Goal: Transaction & Acquisition: Purchase product/service

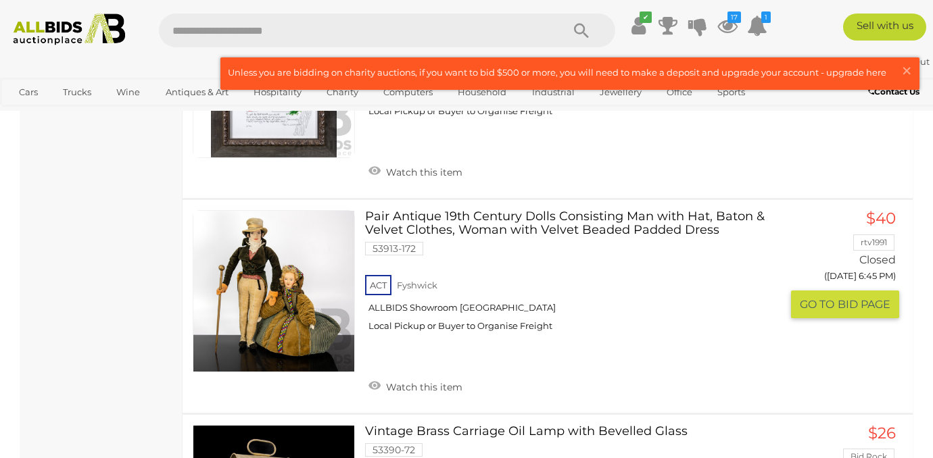
scroll to position [4709, 0]
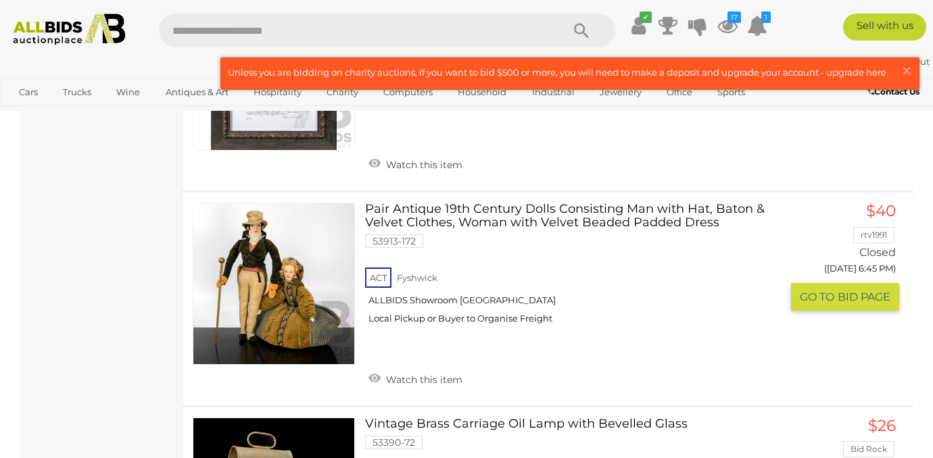
click at [258, 233] on link at bounding box center [274, 284] width 162 height 162
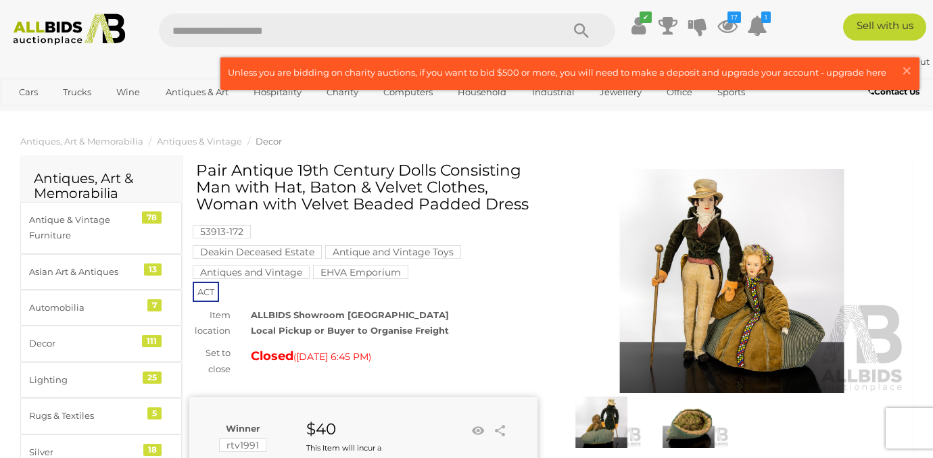
click at [695, 226] on img at bounding box center [732, 281] width 348 height 224
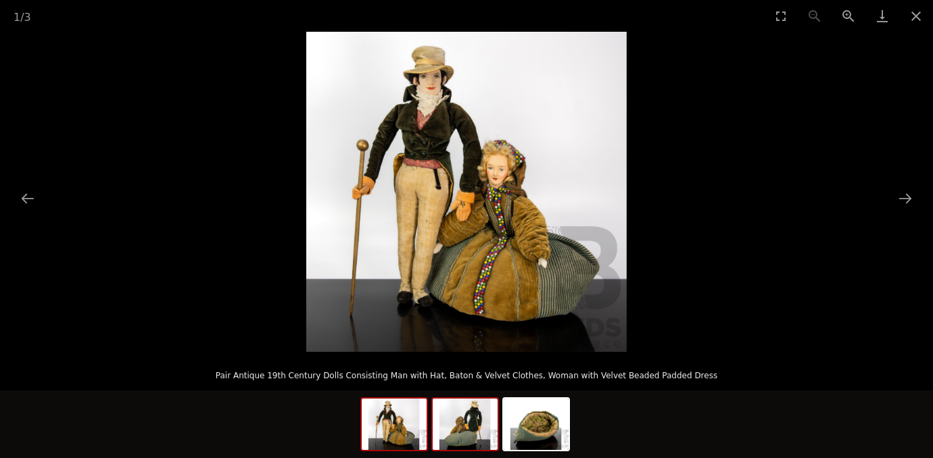
click at [470, 420] on img at bounding box center [465, 424] width 65 height 51
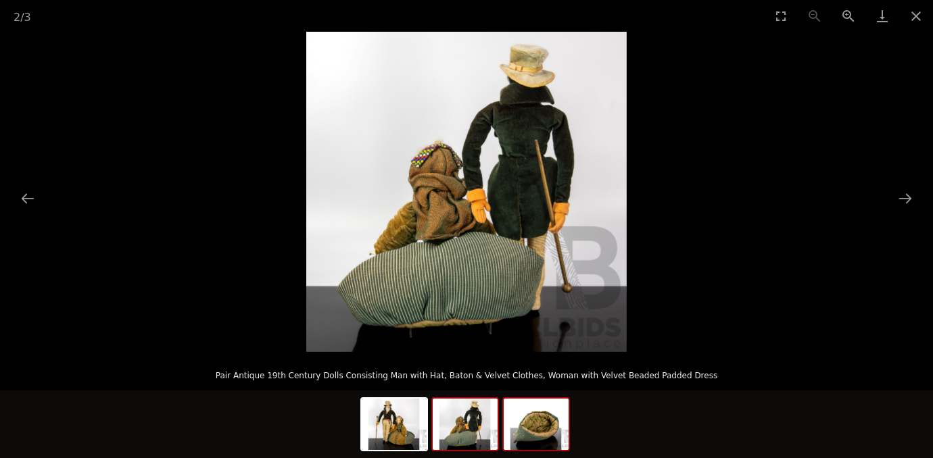
click at [520, 434] on img at bounding box center [536, 424] width 65 height 51
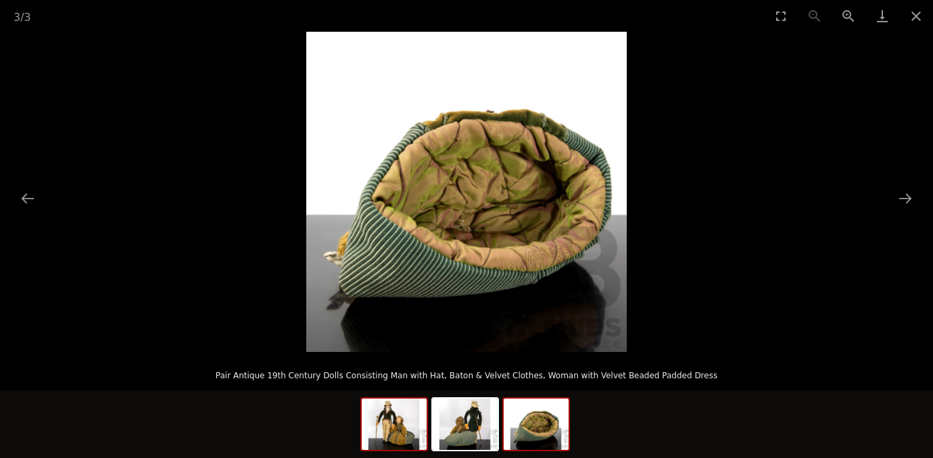
click at [401, 420] on img at bounding box center [394, 424] width 65 height 51
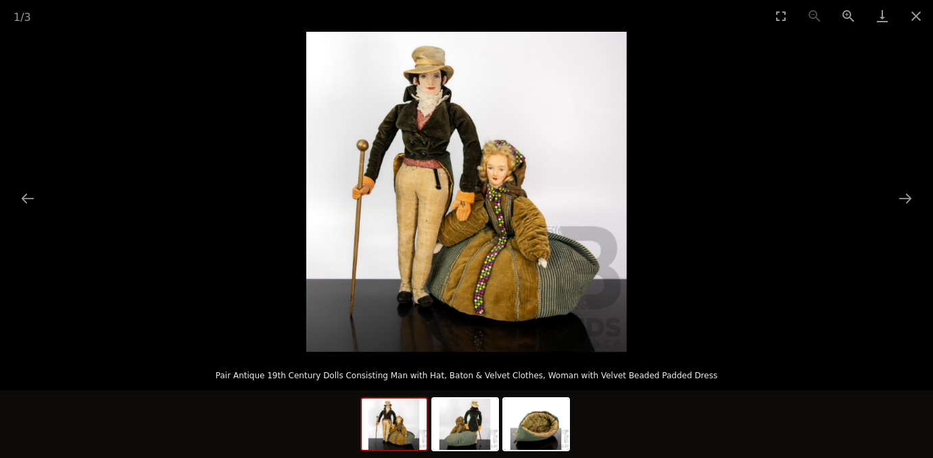
click at [439, 97] on img at bounding box center [466, 192] width 320 height 320
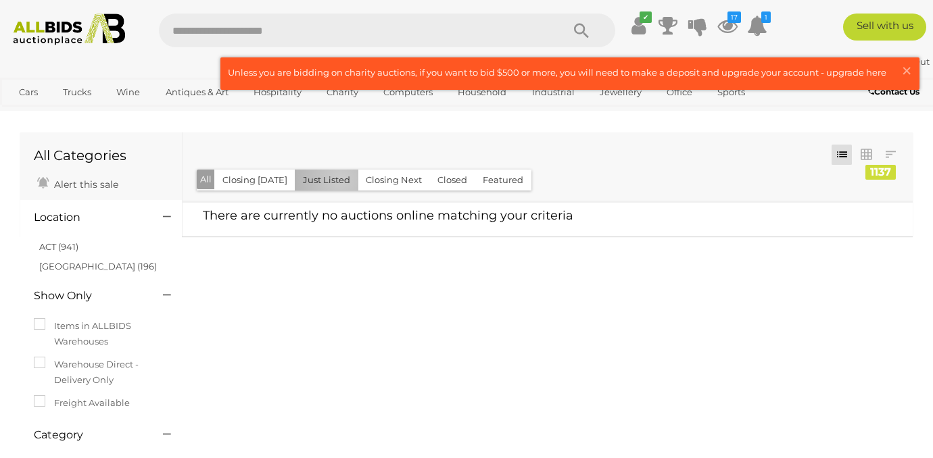
click at [336, 180] on button "Just Listed" at bounding box center [327, 180] width 64 height 21
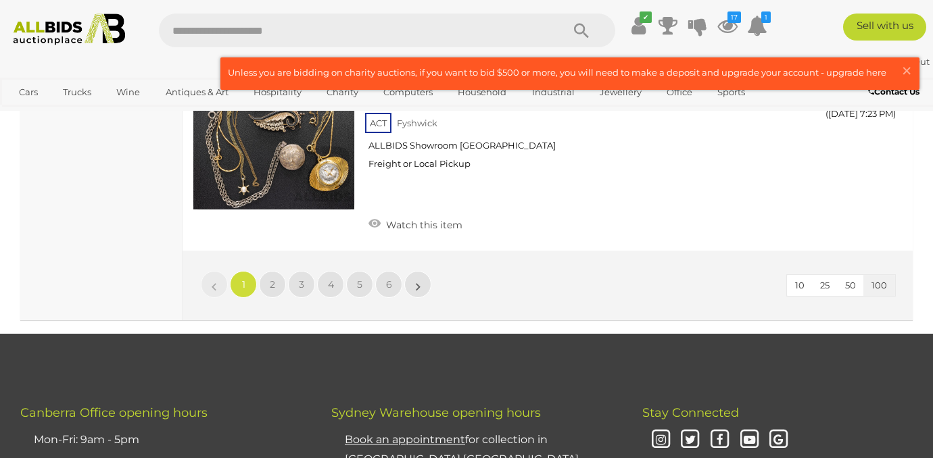
scroll to position [20967, 0]
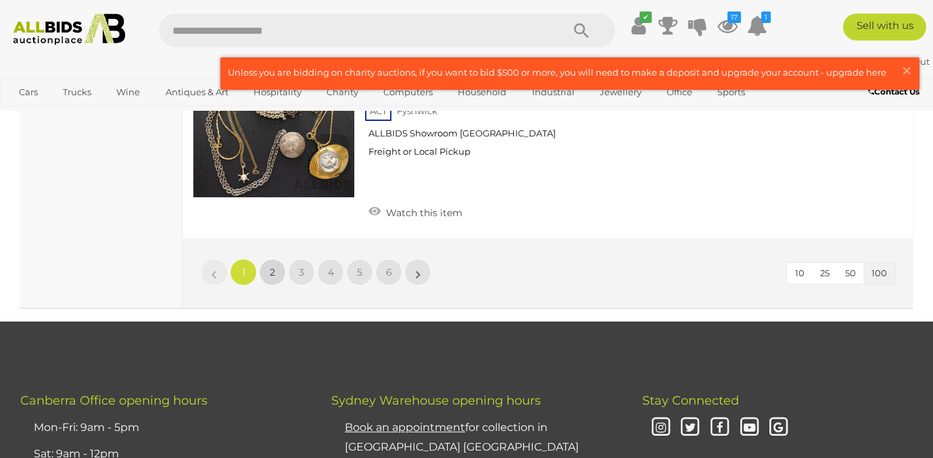
click at [272, 266] on span "2" at bounding box center [272, 272] width 5 height 12
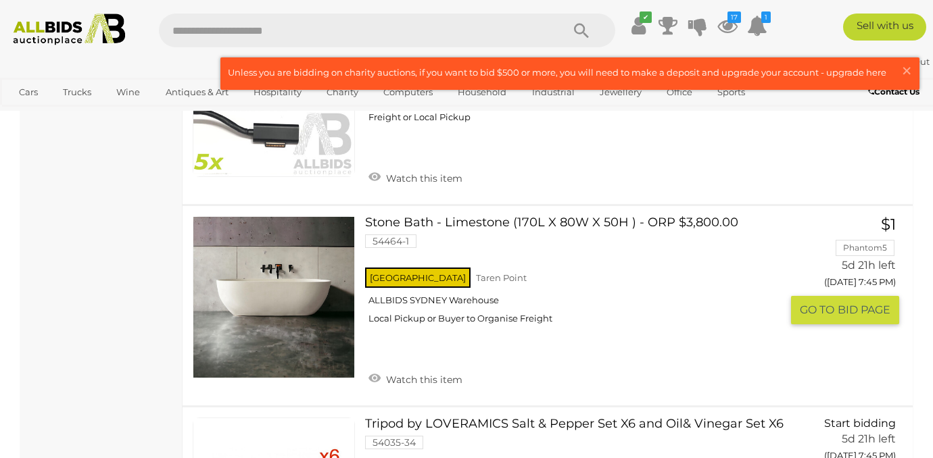
scroll to position [8883, 0]
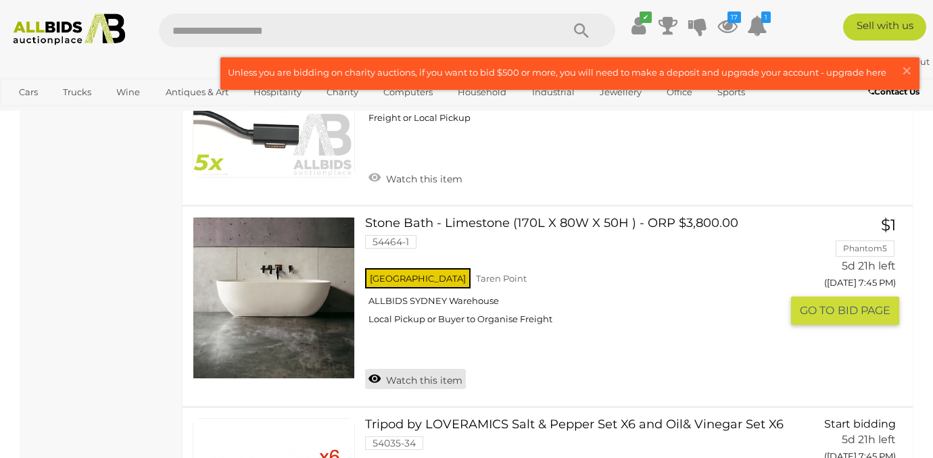
click at [397, 381] on link "Watch this item" at bounding box center [415, 379] width 101 height 20
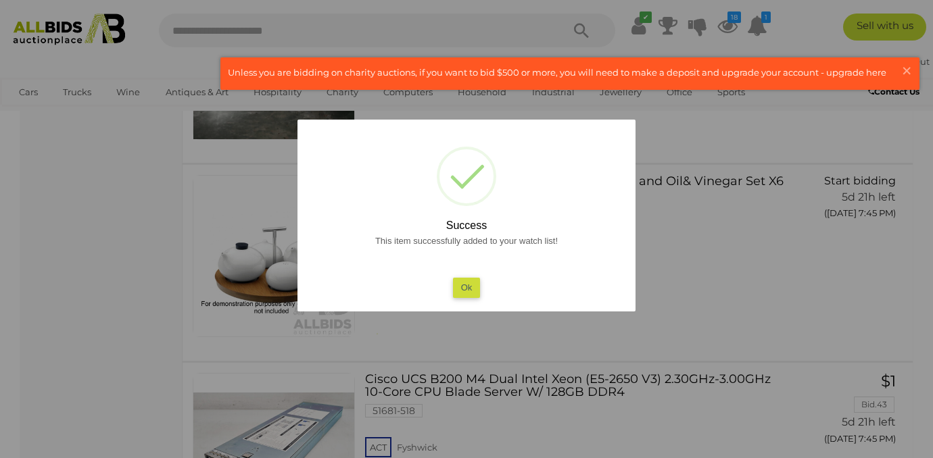
scroll to position [9015, 0]
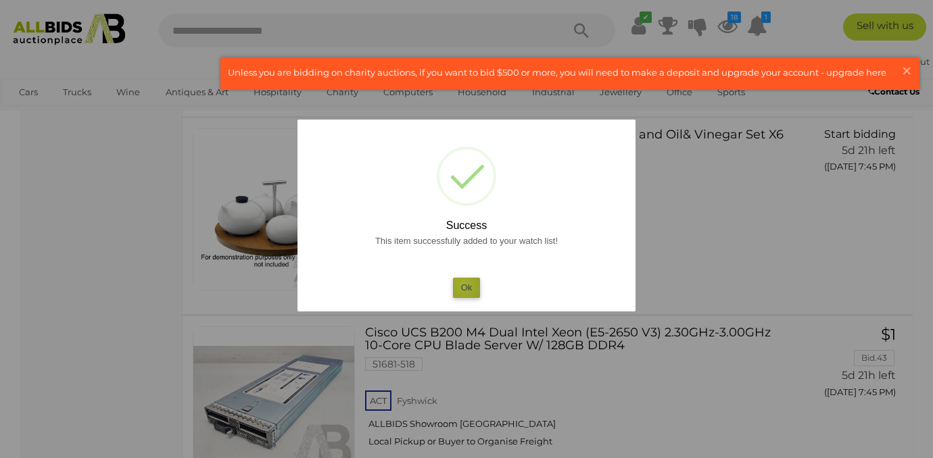
click at [464, 286] on button "Ok" at bounding box center [467, 288] width 28 height 20
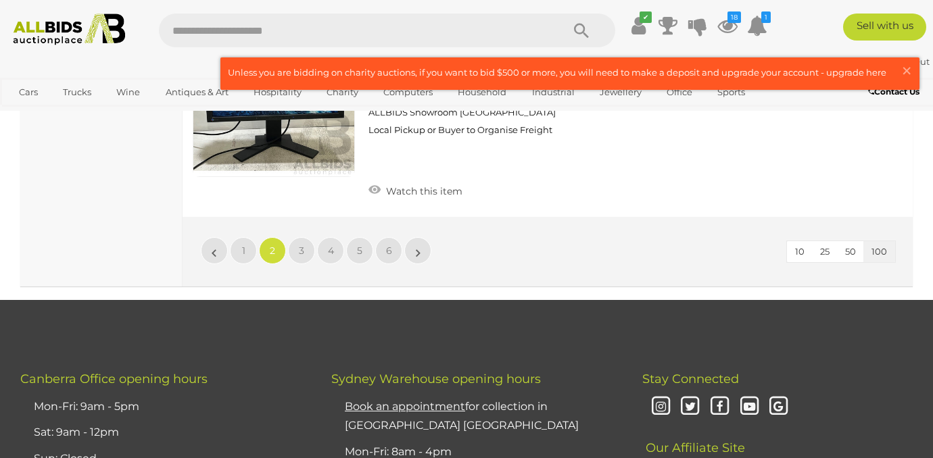
scroll to position [21128, 0]
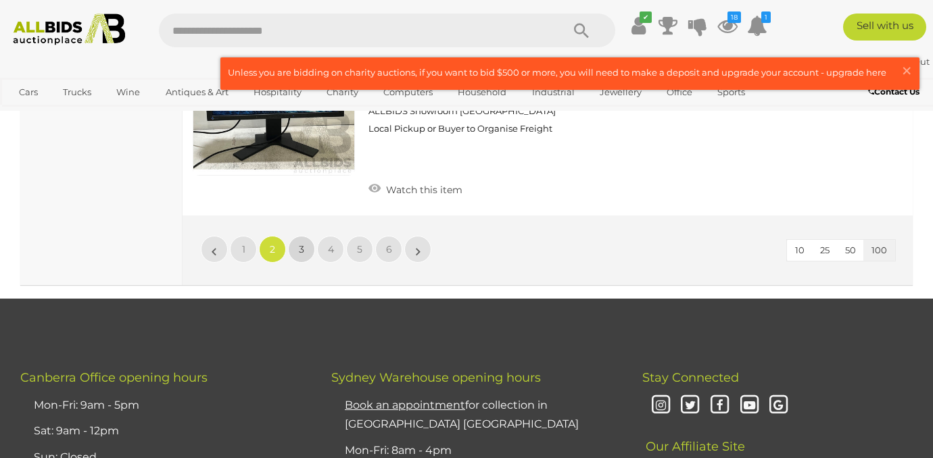
click at [300, 245] on span "3" at bounding box center [301, 249] width 5 height 12
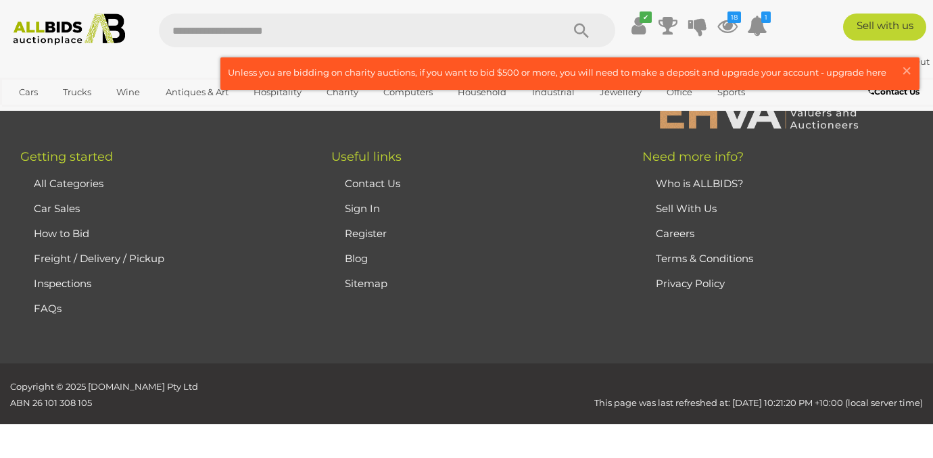
scroll to position [66, 0]
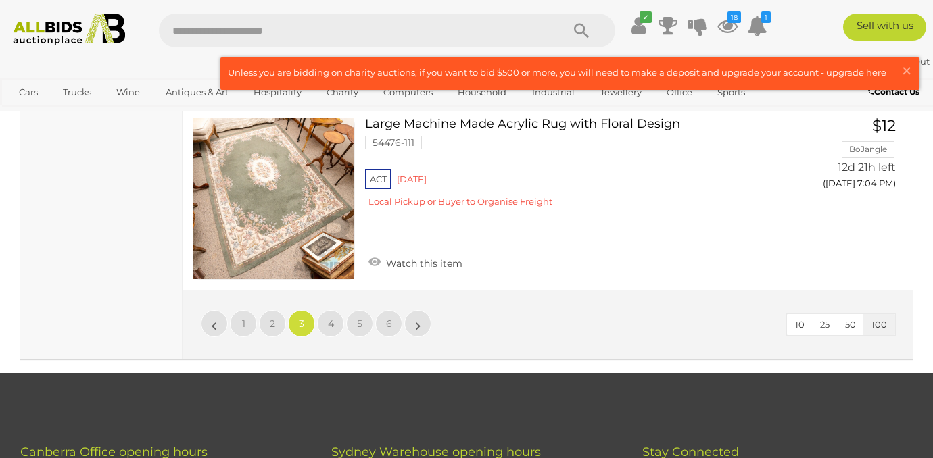
scroll to position [20017, 0]
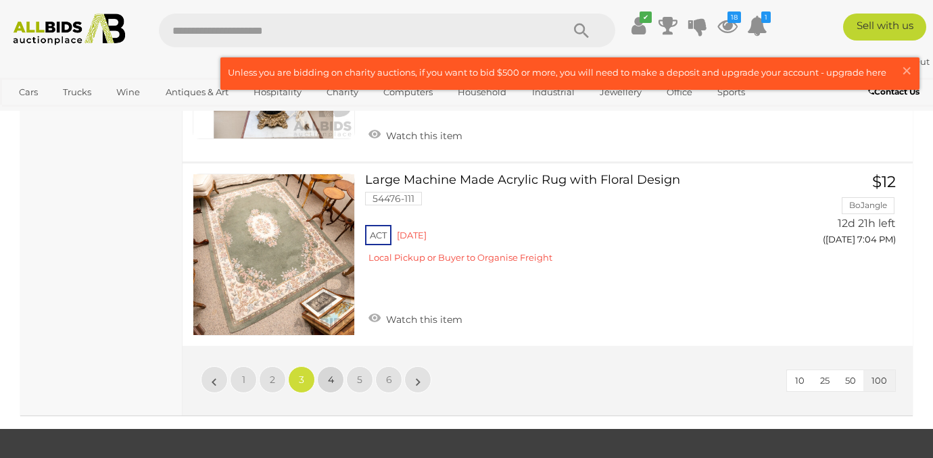
click at [334, 366] on link "4" at bounding box center [330, 379] width 27 height 27
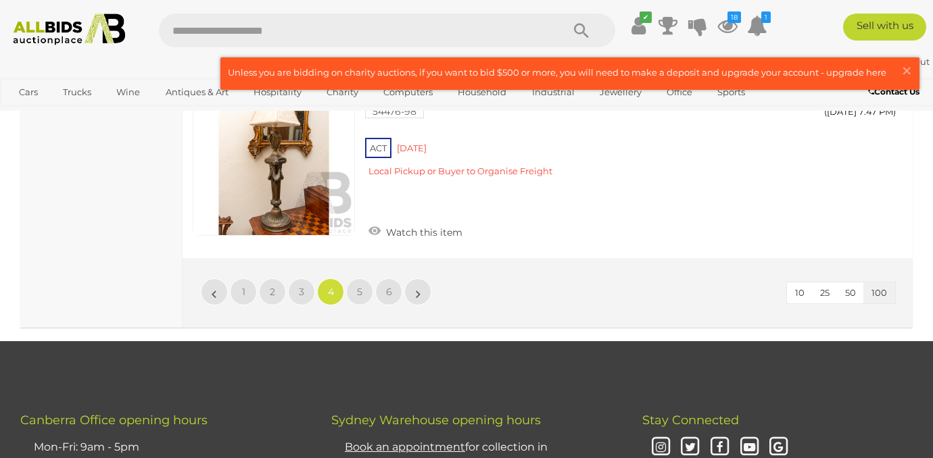
scroll to position [19416, 0]
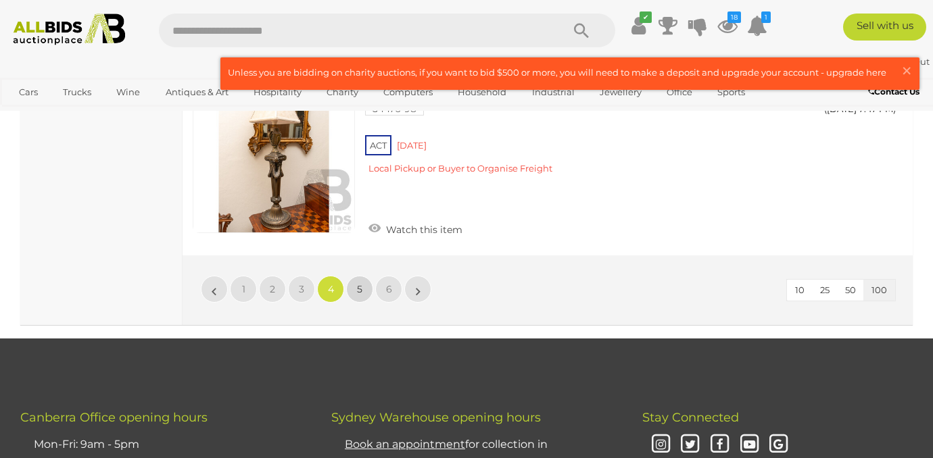
click at [361, 283] on span "5" at bounding box center [359, 289] width 5 height 12
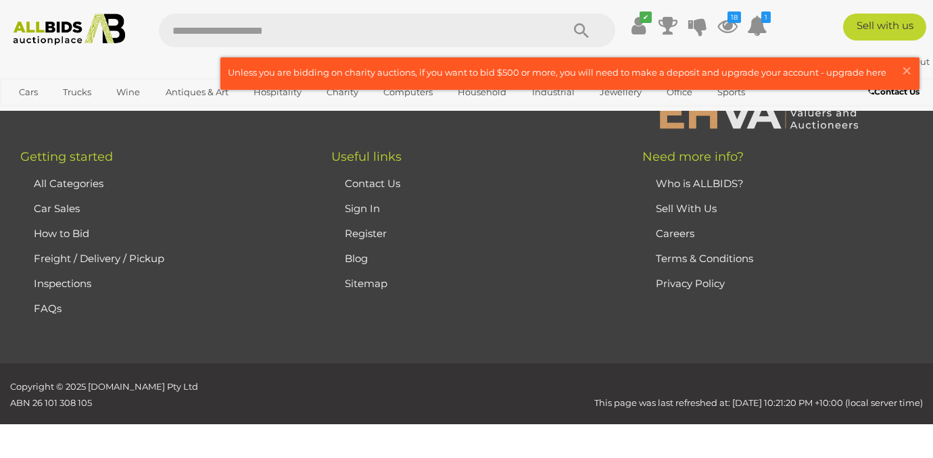
scroll to position [66, 0]
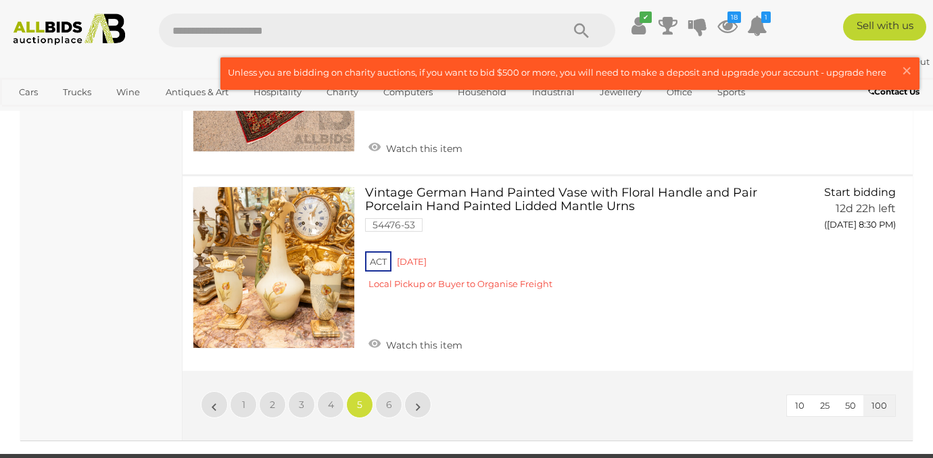
scroll to position [19430, 0]
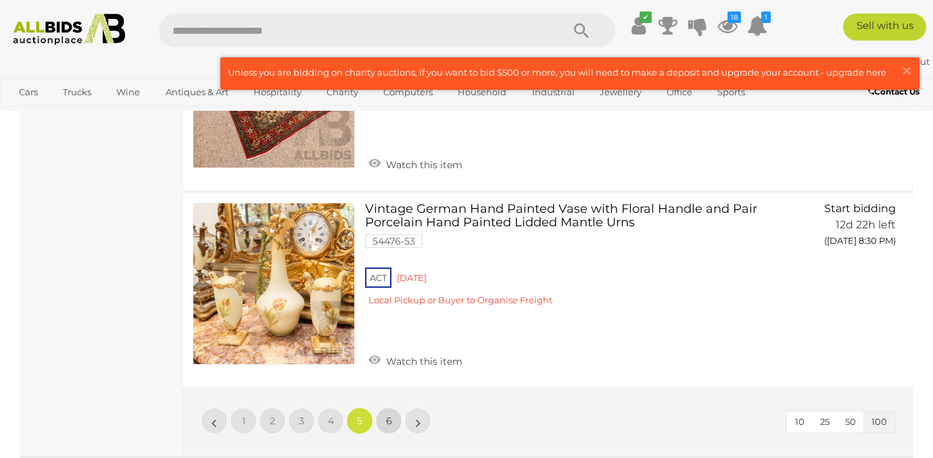
click at [389, 415] on span "6" at bounding box center [389, 421] width 6 height 12
